Goal: Task Accomplishment & Management: Complete application form

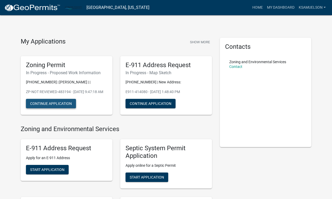
click at [58, 106] on button "Continue Application" at bounding box center [51, 103] width 50 height 9
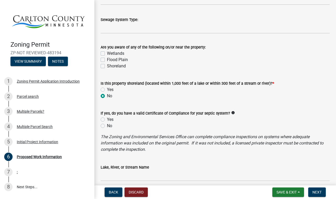
scroll to position [292, 0]
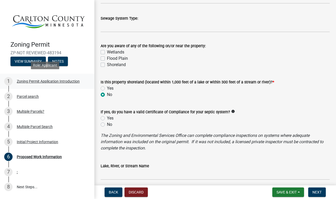
click at [9, 77] on div "1" at bounding box center [8, 81] width 8 height 8
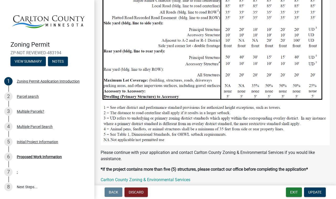
scroll to position [403, 0]
click at [27, 95] on div "Parcel search" at bounding box center [28, 97] width 22 height 4
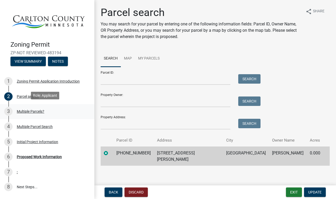
click at [30, 110] on div "Multiple Parcels?" at bounding box center [31, 112] width 28 height 4
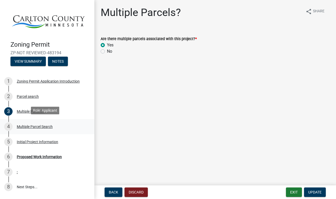
click at [39, 122] on div "4 Multiple Parcel Search" at bounding box center [45, 126] width 82 height 8
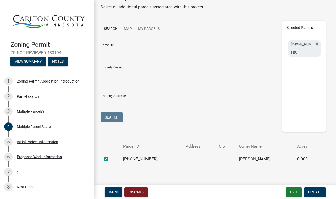
scroll to position [17, 0]
click at [130, 76] on input "Property Owner:" at bounding box center [186, 74] width 170 height 11
type input "[PERSON_NAME] 1793 [PERSON_NAME]"
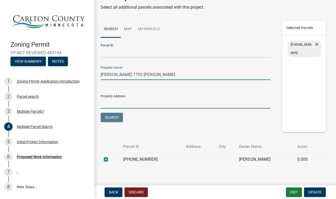
type input "[STREET_ADDRESS]"
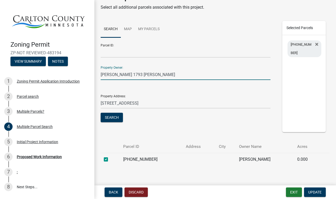
click at [119, 74] on input "[PERSON_NAME] 1793 [PERSON_NAME]" at bounding box center [186, 74] width 170 height 11
type input "[PERSON_NAME]"
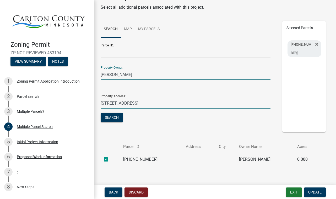
click at [145, 103] on input "[STREET_ADDRESS]" at bounding box center [186, 103] width 170 height 11
drag, startPoint x: 145, startPoint y: 103, endPoint x: 97, endPoint y: 104, distance: 48.0
click at [97, 104] on div "Parcel ID: Property Owner: [PERSON_NAME] Property Address: [STREET_ADDRESS] Sea…" at bounding box center [186, 84] width 178 height 89
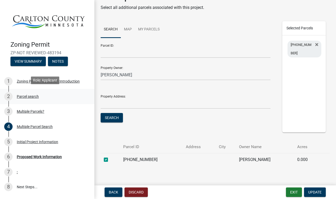
click at [28, 95] on div "Parcel search" at bounding box center [28, 97] width 22 height 4
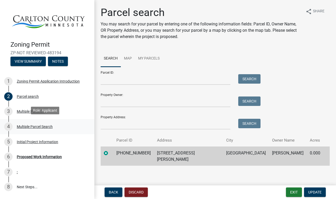
click at [31, 122] on div "4 Multiple Parcel Search" at bounding box center [45, 126] width 82 height 8
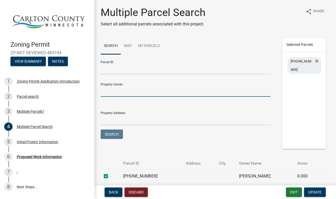
click at [117, 90] on input "Property Owner:" at bounding box center [186, 91] width 170 height 11
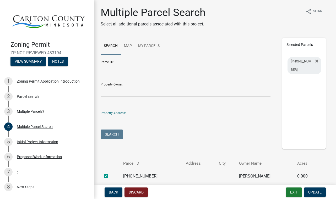
click at [105, 119] on input "Property Address:" at bounding box center [186, 120] width 170 height 11
type input "[STREET_ADDRESS][PERSON_NAME]"
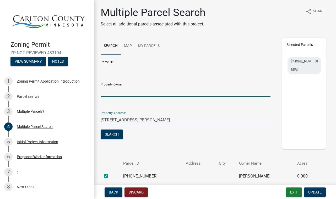
click at [109, 92] on input "Property Owner:" at bounding box center [186, 91] width 170 height 11
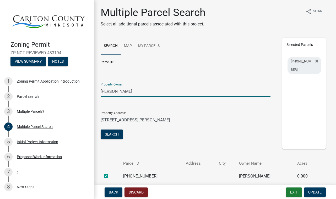
type input "[PERSON_NAME]"
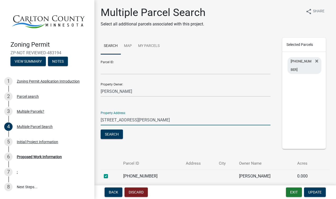
click at [146, 120] on input "[STREET_ADDRESS][PERSON_NAME]" at bounding box center [186, 120] width 170 height 11
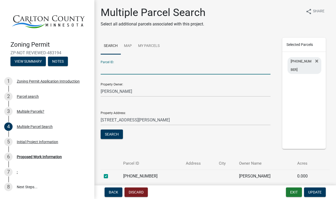
click at [123, 70] on input "Parcel ID:" at bounding box center [186, 69] width 170 height 11
type input "5"
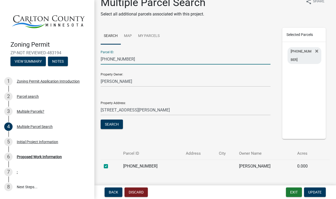
scroll to position [10, 0]
type input "[PHONE_NUMBER]"
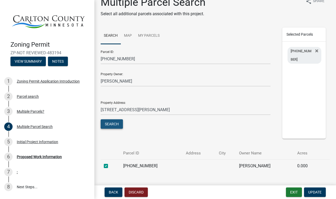
click at [111, 124] on button "Search" at bounding box center [112, 123] width 22 height 9
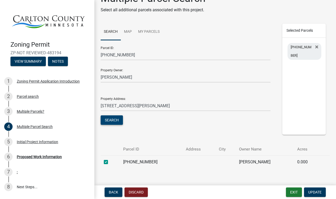
scroll to position [14, 0]
click at [122, 55] on input "[PHONE_NUMBER]" at bounding box center [186, 55] width 170 height 11
drag, startPoint x: 127, startPoint y: 54, endPoint x: 100, endPoint y: 58, distance: 26.7
click at [100, 58] on div "Parcel ID: [PHONE_NUMBER] Property Owner: [PERSON_NAME] Property Address: [STRE…" at bounding box center [186, 86] width 178 height 89
click at [115, 119] on button "Search" at bounding box center [112, 120] width 22 height 9
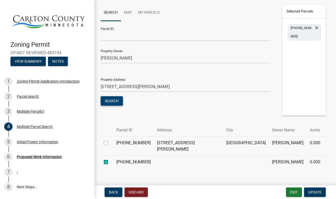
scroll to position [37, 0]
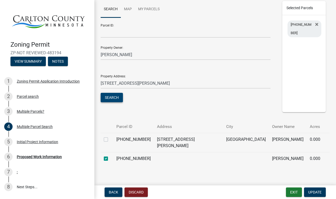
click at [116, 97] on button "Search" at bounding box center [112, 97] width 22 height 9
click at [114, 96] on button "Search" at bounding box center [112, 97] width 22 height 9
click at [34, 95] on div "Parcel search" at bounding box center [28, 97] width 22 height 4
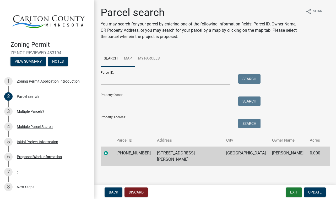
click at [126, 56] on link "Map" at bounding box center [128, 58] width 14 height 17
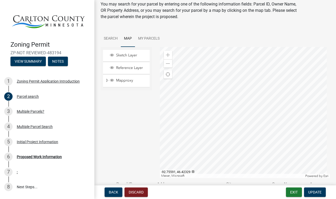
scroll to position [20, 0]
click at [35, 125] on div "Multiple Parcel Search" at bounding box center [35, 127] width 36 height 4
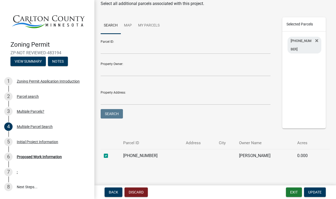
scroll to position [24, 0]
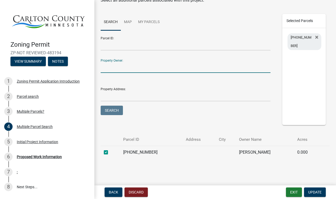
click at [124, 65] on input "Property Owner:" at bounding box center [186, 67] width 170 height 11
type input "[PERSON_NAME]"
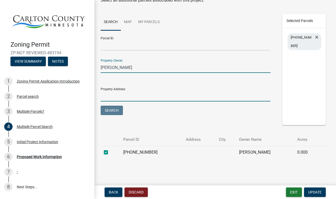
type input "[STREET_ADDRESS][PERSON_NAME]"
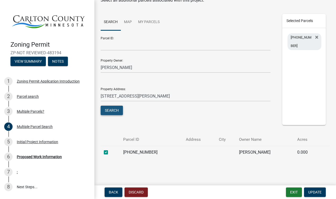
click at [112, 109] on button "Search" at bounding box center [112, 110] width 22 height 9
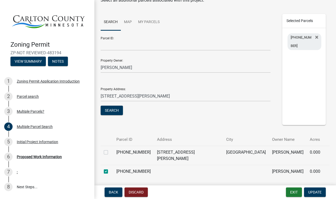
click at [110, 149] on label at bounding box center [110, 149] width 0 height 0
click at [110, 151] on input "checkbox" at bounding box center [111, 150] width 3 height 3
checkbox input "true"
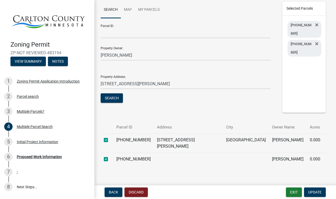
scroll to position [37, 0]
click at [315, 190] on span "Update" at bounding box center [314, 192] width 13 height 4
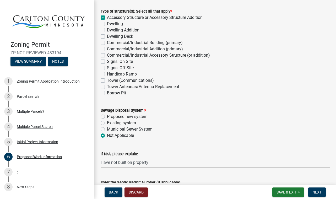
scroll to position [98, 0]
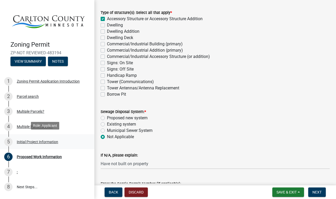
click at [50, 140] on div "Initial Project Information" at bounding box center [37, 142] width 41 height 4
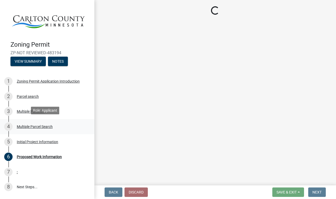
select select "33d21d3a-ebb3-419e-8315-ef7213d04586"
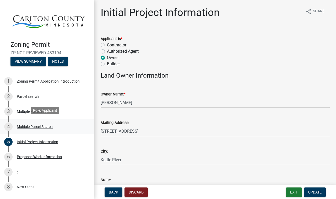
click at [25, 125] on div "Multiple Parcel Search" at bounding box center [35, 127] width 36 height 4
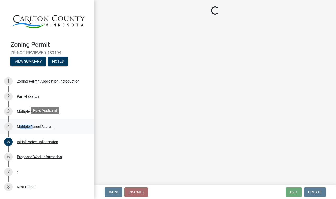
click at [25, 125] on div "Multiple Parcel Search" at bounding box center [35, 127] width 36 height 4
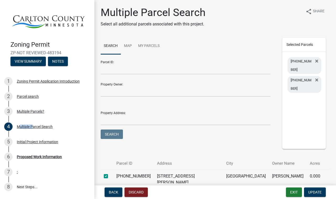
scroll to position [37, 0]
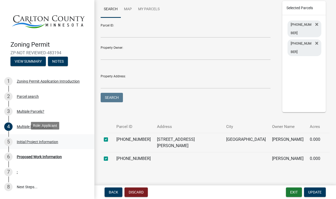
click at [34, 140] on div "Initial Project Information" at bounding box center [37, 142] width 41 height 4
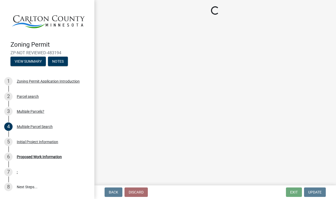
select select "33d21d3a-ebb3-419e-8315-ef7213d04586"
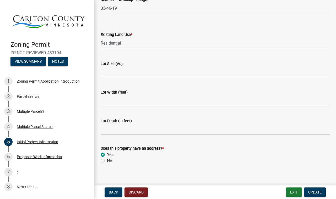
scroll to position [712, 0]
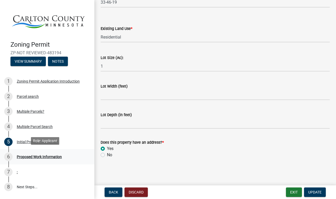
click at [52, 155] on div "Proposed Work Information" at bounding box center [39, 157] width 45 height 4
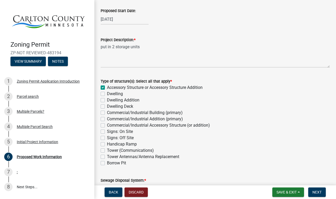
scroll to position [29, 0]
click at [111, 18] on div "[DATE]" at bounding box center [125, 19] width 48 height 11
select select "10"
select select "2025"
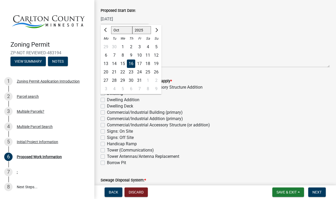
click at [140, 70] on div "24" at bounding box center [139, 72] width 8 height 8
type input "[DATE]"
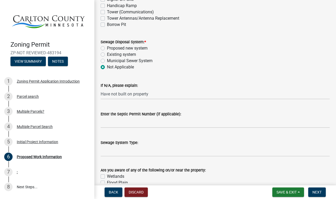
scroll to position [169, 0]
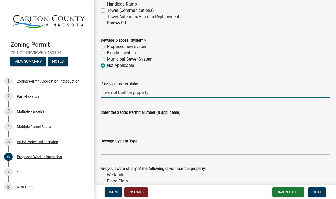
click at [153, 93] on input "Have not built on property" at bounding box center [215, 92] width 229 height 11
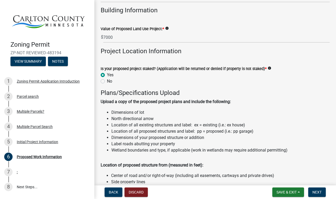
scroll to position [470, 0]
type input "Have not built on property yet. Plan to put up house in summer 2026."
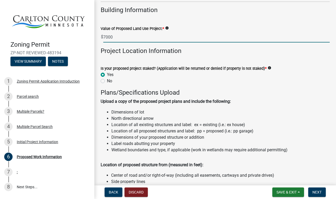
click at [105, 36] on input "7000" at bounding box center [216, 37] width 227 height 11
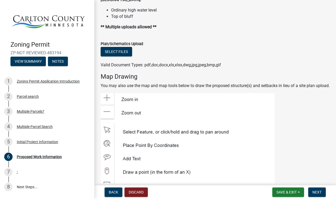
scroll to position [687, 0]
type input "10000"
click at [28, 169] on div "7 :" at bounding box center [45, 172] width 82 height 8
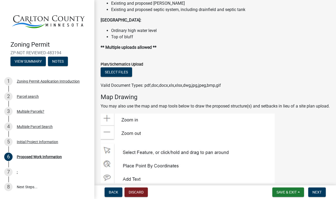
scroll to position [667, 0]
click at [297, 190] on button "Save & Exit" at bounding box center [288, 192] width 32 height 9
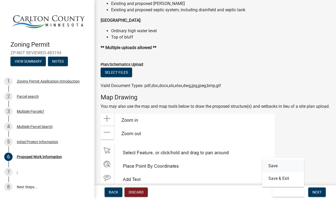
click at [283, 163] on button "Save" at bounding box center [283, 166] width 42 height 13
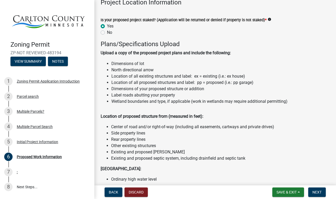
scroll to position [518, 0]
click at [315, 189] on button "Next" at bounding box center [317, 192] width 18 height 9
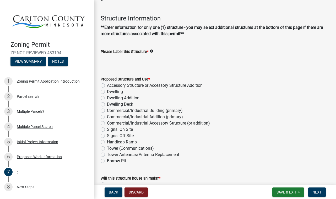
scroll to position [16, 0]
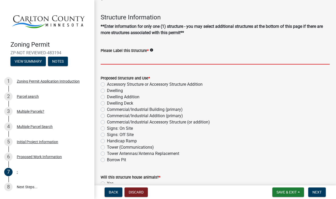
click at [134, 60] on input "Please Label this Structure *" at bounding box center [215, 59] width 229 height 11
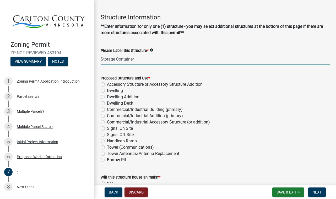
type input "Storage Container"
click at [107, 84] on label "Accessory Structure or Accessory Structure Addition" at bounding box center [155, 84] width 96 height 6
click at [107, 84] on input "Accessory Structure or Accessory Structure Addition" at bounding box center [108, 82] width 3 height 3
radio input "true"
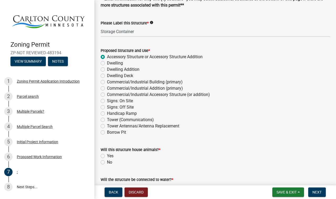
click at [157, 131] on div "Borrow Pit" at bounding box center [215, 132] width 229 height 6
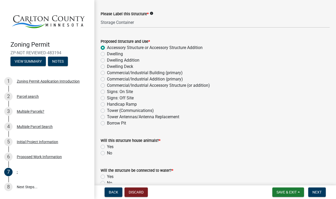
scroll to position [58, 0]
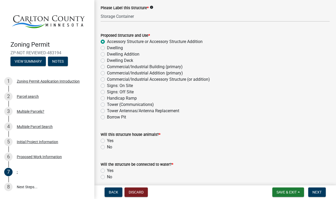
click at [107, 146] on label "No" at bounding box center [109, 147] width 5 height 6
click at [107, 146] on input "No" at bounding box center [108, 145] width 3 height 3
radio input "true"
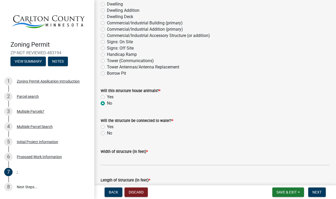
scroll to position [103, 0]
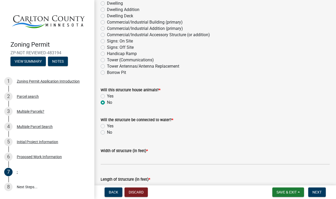
click at [107, 132] on label "No" at bounding box center [109, 132] width 5 height 6
click at [107, 132] on input "No" at bounding box center [108, 130] width 3 height 3
radio input "true"
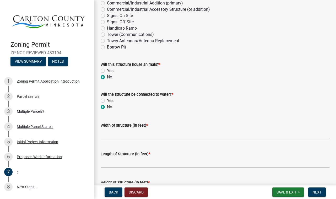
scroll to position [129, 0]
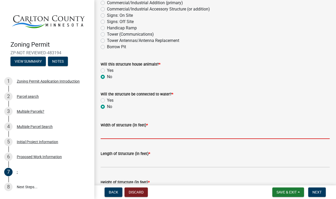
click at [129, 136] on input "Width of structure (in feet) *" at bounding box center [215, 133] width 229 height 11
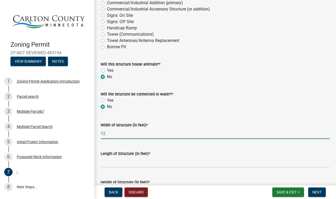
type input "12"
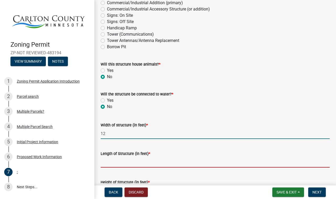
click at [114, 160] on input "Length of Structure (in feet) *" at bounding box center [215, 162] width 229 height 11
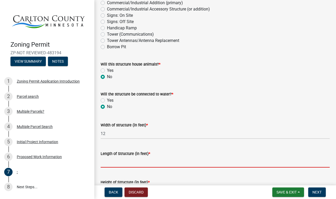
type input "5"
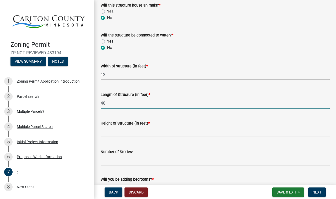
scroll to position [188, 0]
type input "40"
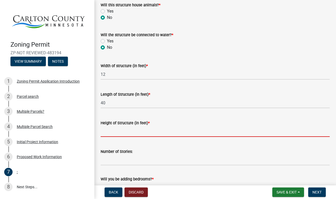
click at [110, 131] on input "Height of Structure (in feet) *" at bounding box center [215, 131] width 229 height 11
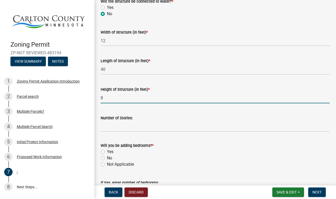
scroll to position [222, 0]
type input "8"
click at [110, 127] on input "Number of Stories:" at bounding box center [215, 126] width 229 height 11
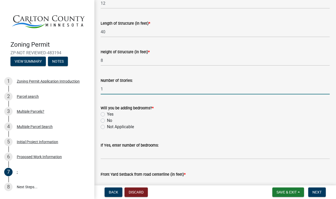
scroll to position [263, 0]
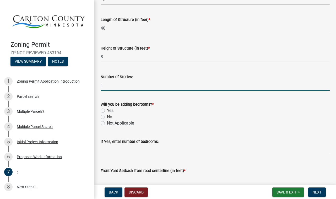
type input "1"
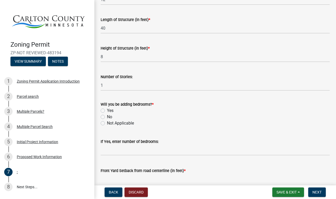
click at [107, 123] on label "Not Applicable" at bounding box center [120, 123] width 27 height 6
click at [107, 123] on input "Not Applicable" at bounding box center [108, 121] width 3 height 3
radio input "true"
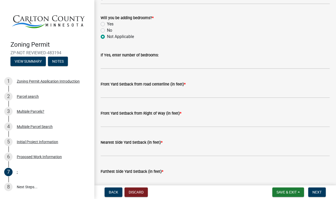
scroll to position [350, 0]
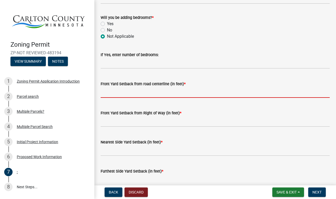
click at [118, 94] on input "text" at bounding box center [215, 92] width 229 height 11
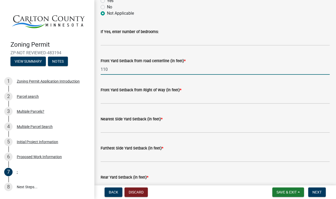
scroll to position [373, 0]
type input "110"
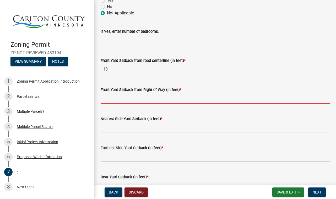
click at [112, 100] on input "text" at bounding box center [215, 98] width 229 height 11
type input "100"
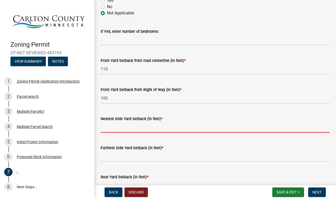
click at [114, 130] on input "text" at bounding box center [215, 127] width 229 height 11
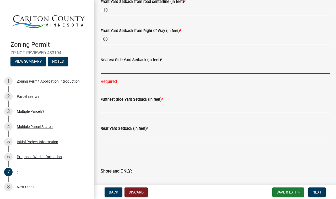
scroll to position [432, 0]
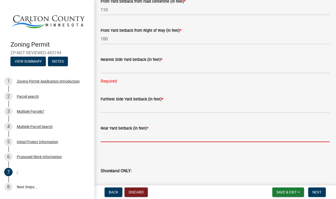
click at [107, 137] on input "text" at bounding box center [215, 136] width 229 height 11
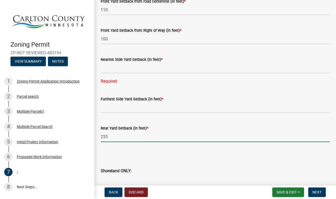
type input "233"
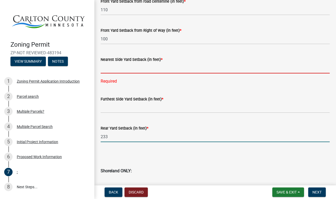
click at [127, 69] on input "text" at bounding box center [215, 68] width 229 height 11
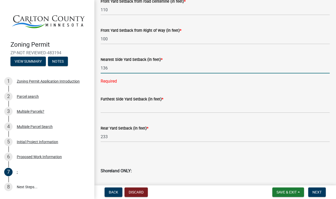
type input "136"
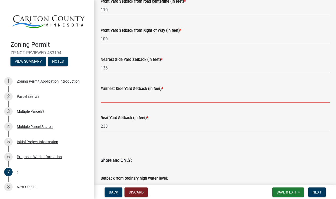
click at [114, 105] on wm-data-entity-input "Furthest Side Yard Setback (in feet) *" at bounding box center [215, 92] width 229 height 29
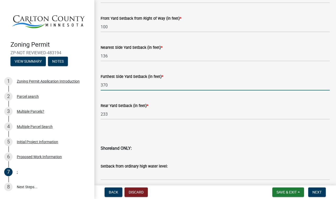
scroll to position [444, 0]
click at [124, 90] on input "370" at bounding box center [215, 85] width 229 height 11
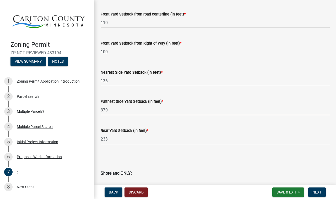
scroll to position [420, 0]
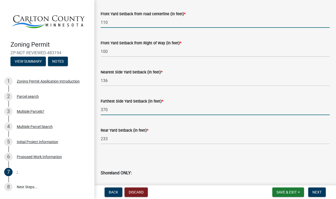
type input "370"
click at [113, 23] on input "110" at bounding box center [215, 22] width 229 height 11
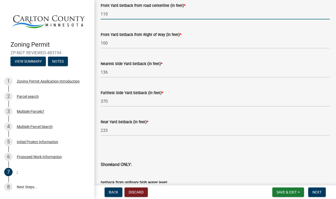
scroll to position [428, 0]
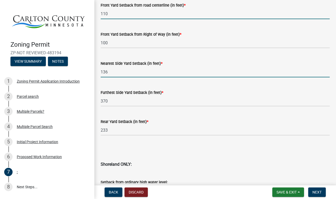
click at [117, 74] on input "136" at bounding box center [215, 72] width 229 height 11
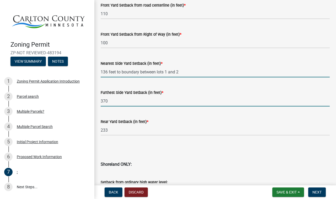
type input "13612"
click at [113, 101] on input "370" at bounding box center [215, 101] width 229 height 11
type input "370"
click at [115, 71] on input "13612" at bounding box center [215, 72] width 229 height 11
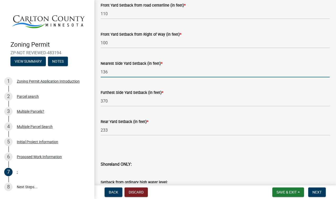
type input "136"
click at [124, 102] on input "370" at bounding box center [215, 101] width 229 height 11
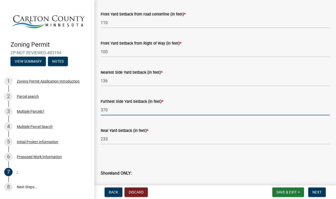
scroll to position [419, 0]
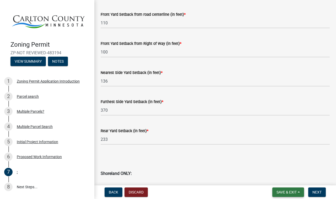
click at [299, 189] on button "Save & Exit" at bounding box center [288, 192] width 32 height 9
click at [285, 166] on button "Save" at bounding box center [283, 166] width 42 height 13
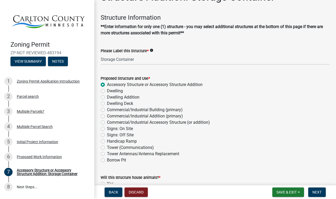
scroll to position [28, 0]
click at [101, 59] on input "Storage Container" at bounding box center [215, 59] width 229 height 11
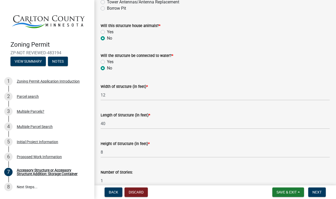
scroll to position [189, 0]
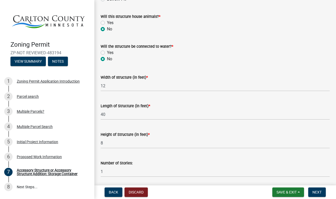
type input "2 Storage Containers placed side by side"
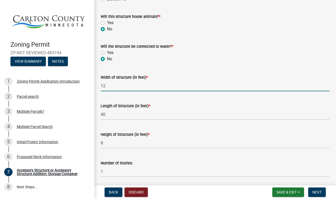
drag, startPoint x: 108, startPoint y: 87, endPoint x: 100, endPoint y: 87, distance: 8.4
click at [100, 87] on div "Width of structure (in feet) * 12" at bounding box center [215, 79] width 237 height 24
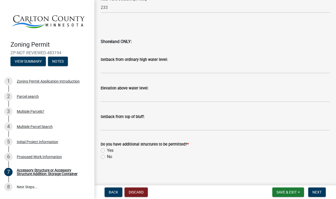
scroll to position [565, 0]
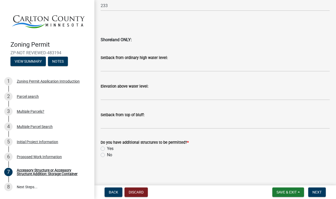
type input "24"
click at [107, 154] on label "No" at bounding box center [109, 155] width 5 height 6
click at [107, 154] on input "No" at bounding box center [108, 153] width 3 height 3
radio input "true"
click at [299, 194] on button "Save & Exit" at bounding box center [288, 192] width 32 height 9
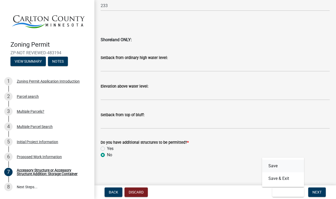
click at [288, 163] on button "Save" at bounding box center [283, 166] width 42 height 13
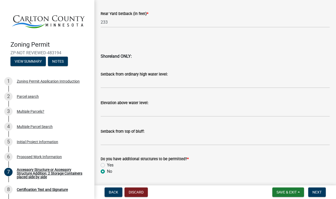
scroll to position [578, 0]
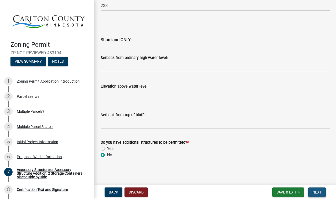
click at [320, 191] on span "Next" at bounding box center [317, 192] width 9 height 4
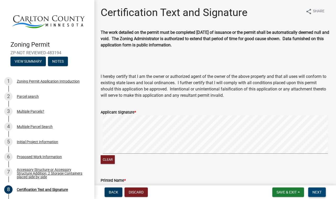
drag, startPoint x: 320, startPoint y: 191, endPoint x: 271, endPoint y: 168, distance: 55.0
click at [271, 168] on wm-app "Zoning Permit ZP-NOT REVIEWED-483194 View Summary Notes 1 Zoning Permit Applica…" at bounding box center [168, 99] width 336 height 199
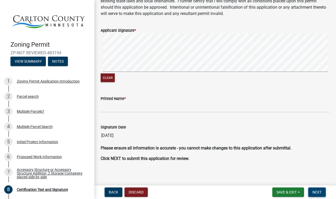
scroll to position [85, 0]
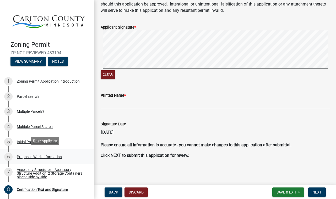
click at [43, 155] on div "Proposed Work Information" at bounding box center [39, 157] width 45 height 4
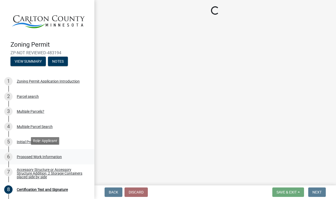
scroll to position [0, 0]
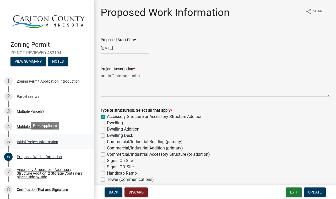
click at [44, 140] on div "Initial Project Information" at bounding box center [37, 142] width 41 height 4
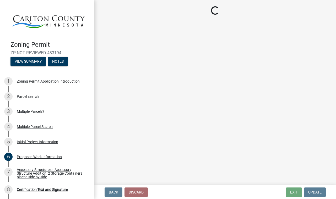
select select "33d21d3a-ebb3-419e-8315-ef7213d04586"
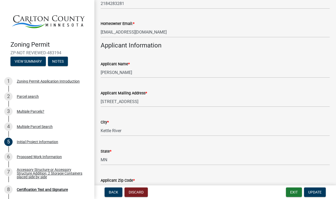
scroll to position [242, 0]
click at [44, 155] on div "Proposed Work Information" at bounding box center [39, 157] width 45 height 4
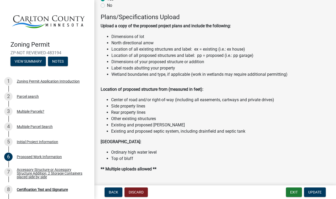
scroll to position [547, 0]
